Goal: Task Accomplishment & Management: Use online tool/utility

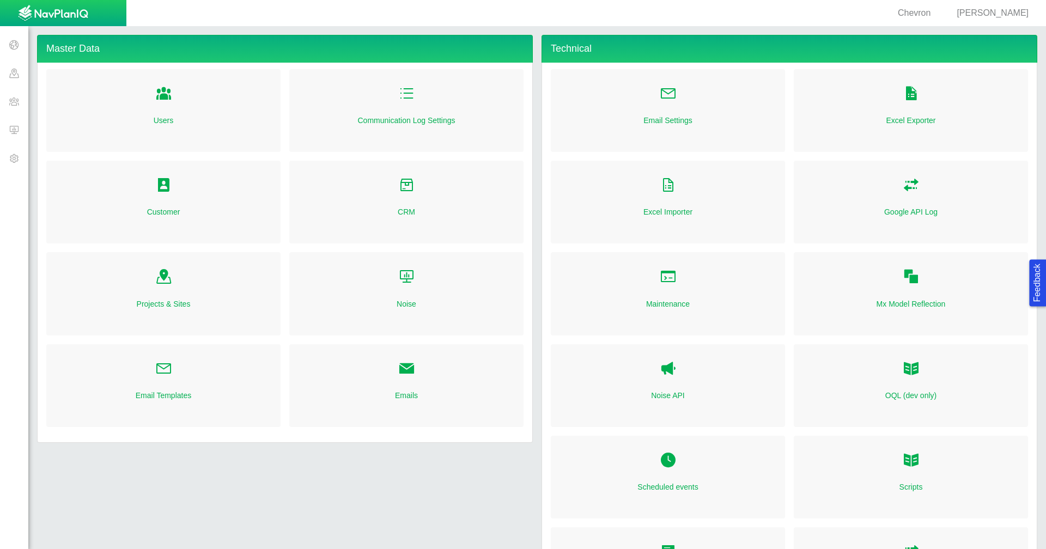
click at [12, 98] on span at bounding box center [14, 101] width 28 height 28
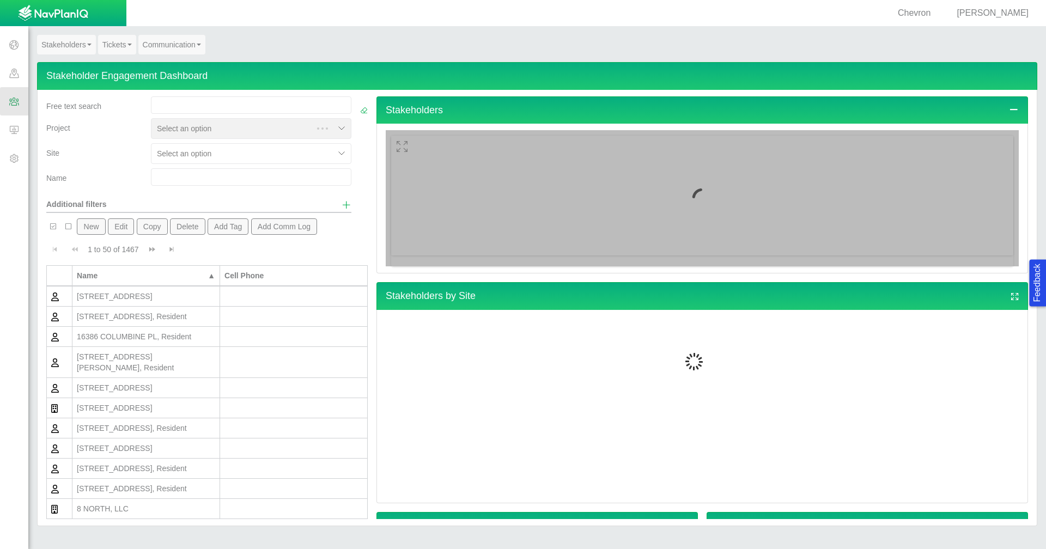
click at [90, 49] on link "Stakeholders" at bounding box center [66, 45] width 59 height 20
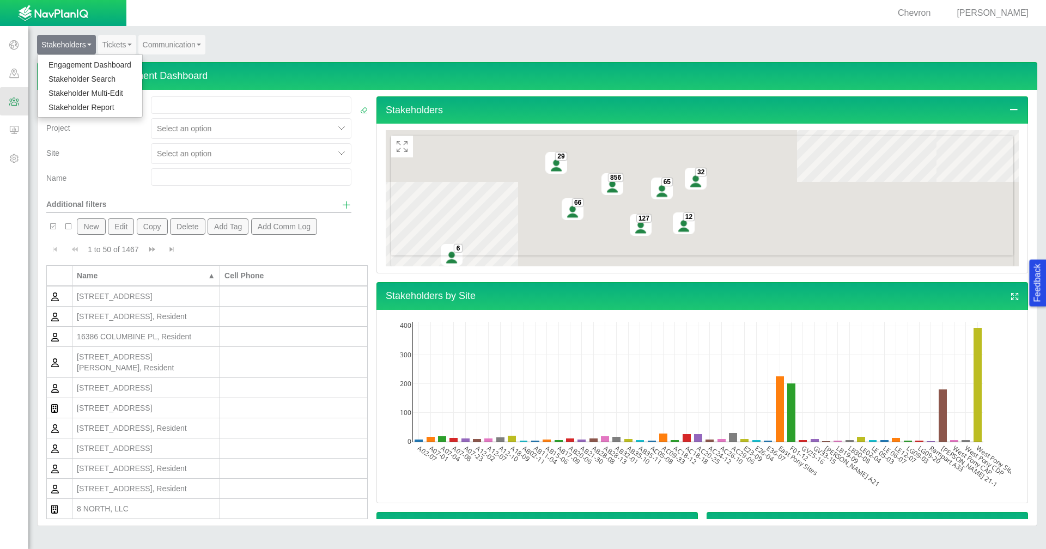
click at [90, 109] on link "Stakeholder Report" at bounding box center [90, 107] width 105 height 14
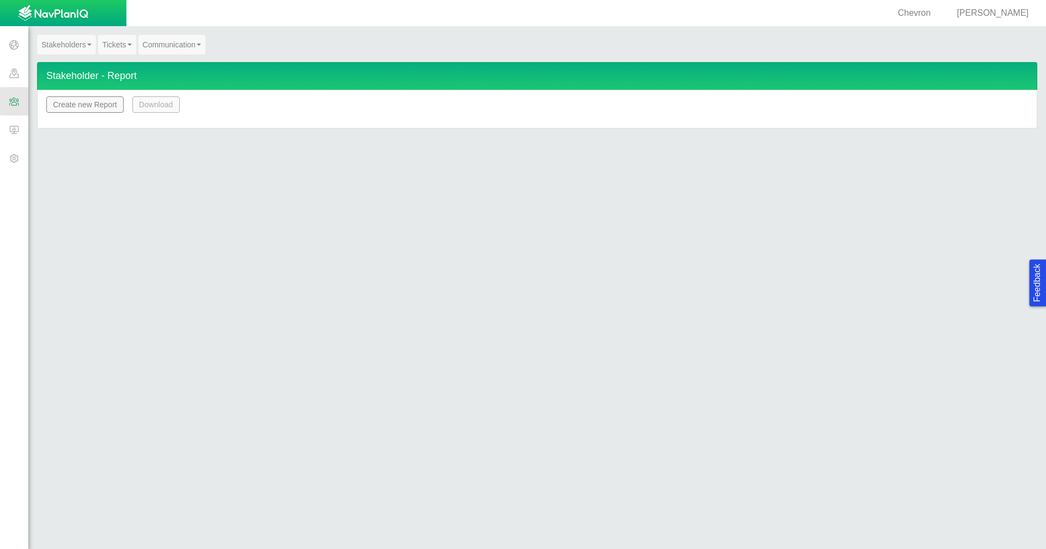
click at [114, 111] on button "Create new Report" at bounding box center [84, 104] width 77 height 16
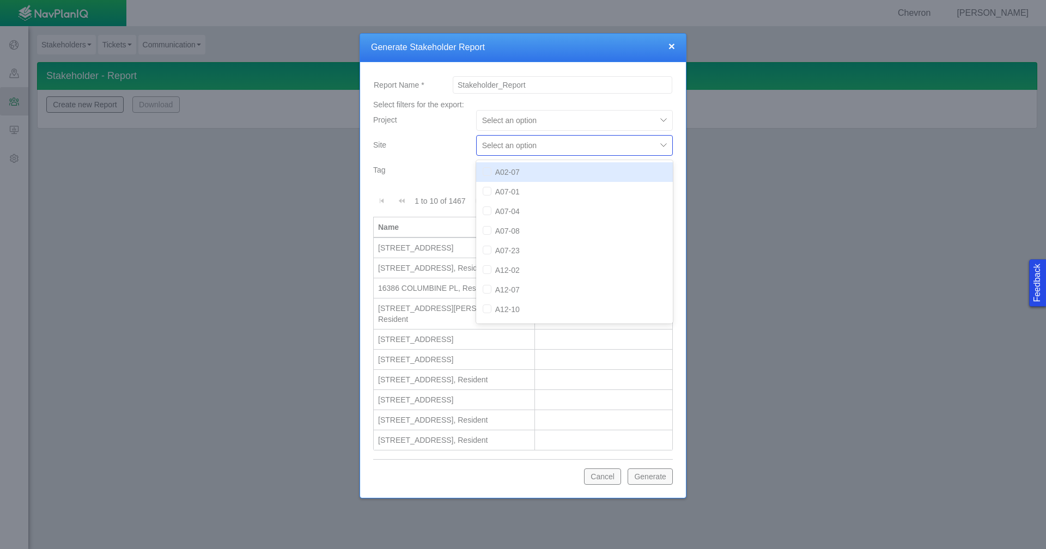
click at [660, 149] on div at bounding box center [664, 145] width 16 height 16
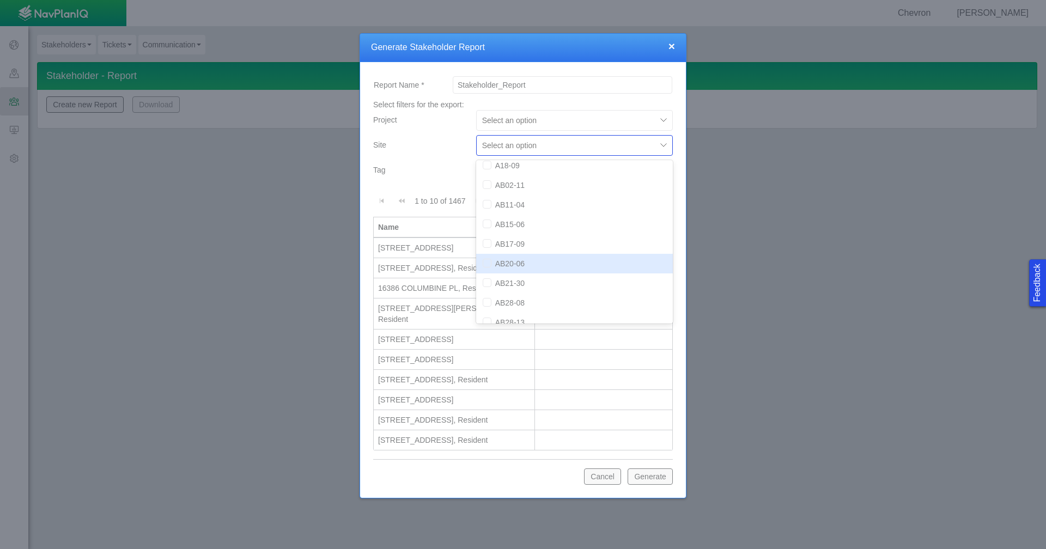
click at [564, 262] on div "AB20-06" at bounding box center [574, 264] width 197 height 20
checkbox input "true"
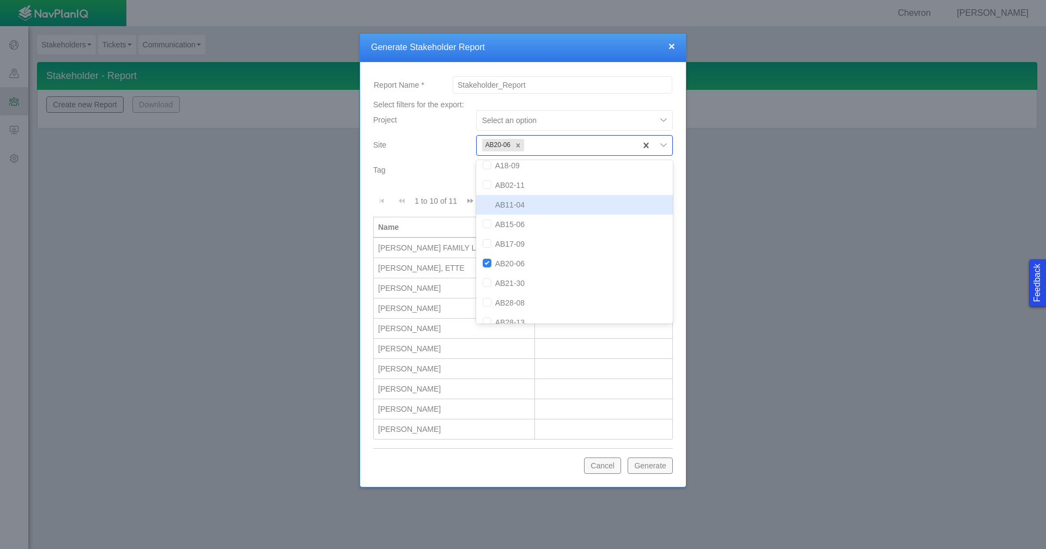
click at [433, 166] on div "Tag" at bounding box center [420, 167] width 94 height 15
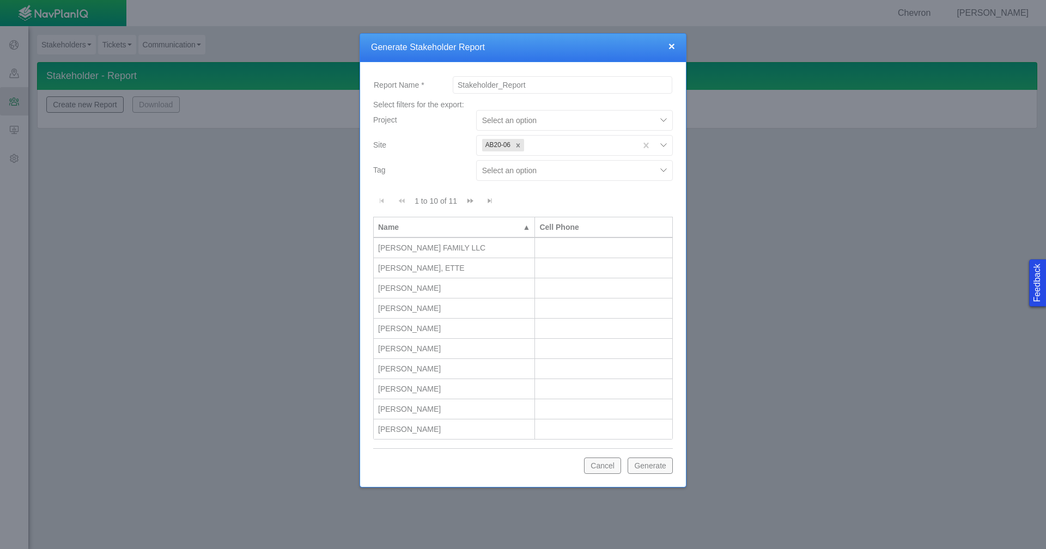
click at [646, 460] on button "Generate" at bounding box center [650, 466] width 45 height 16
